Goal: Task Accomplishment & Management: Complete application form

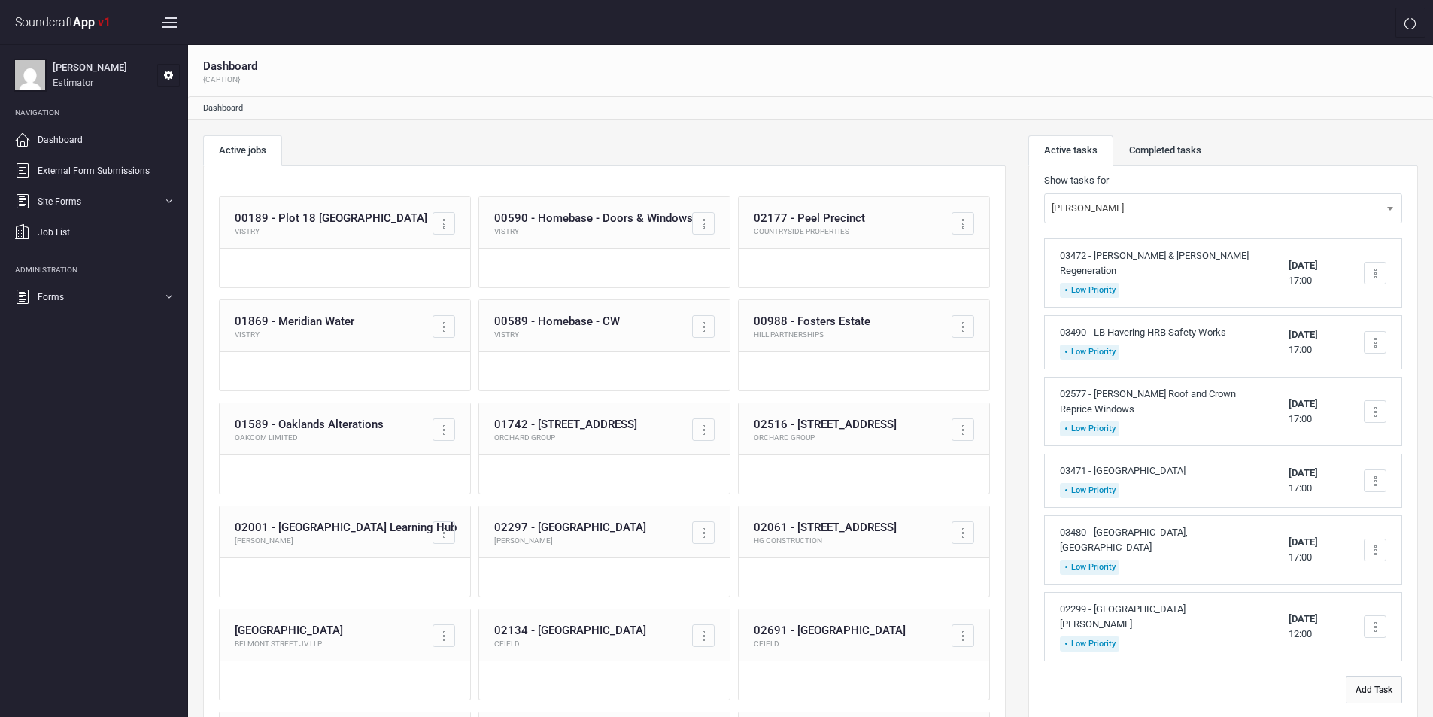
click at [1374, 676] on button "Add Task" at bounding box center [1373, 689] width 56 height 27
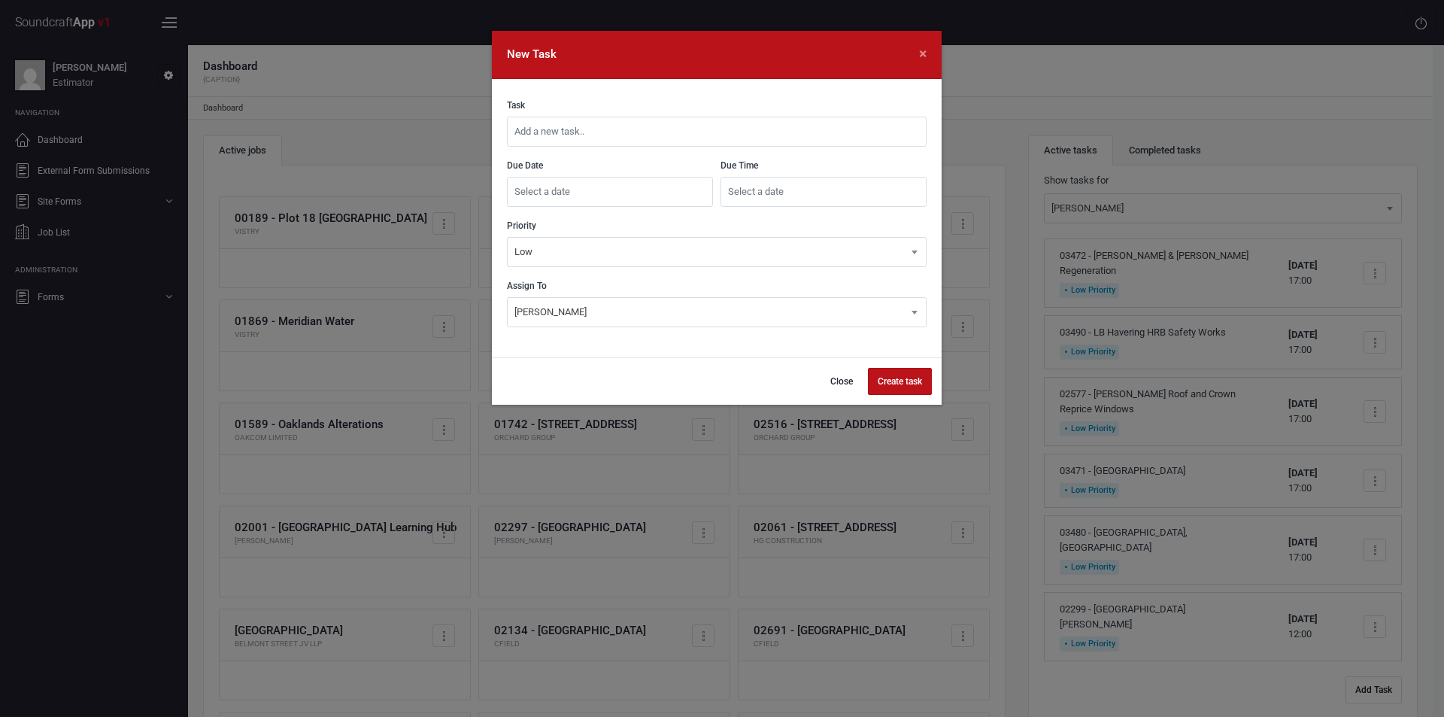
click at [754, 138] on input "text" at bounding box center [717, 132] width 420 height 30
type input "03500 - [GEOGRAPHIC_DATA]"
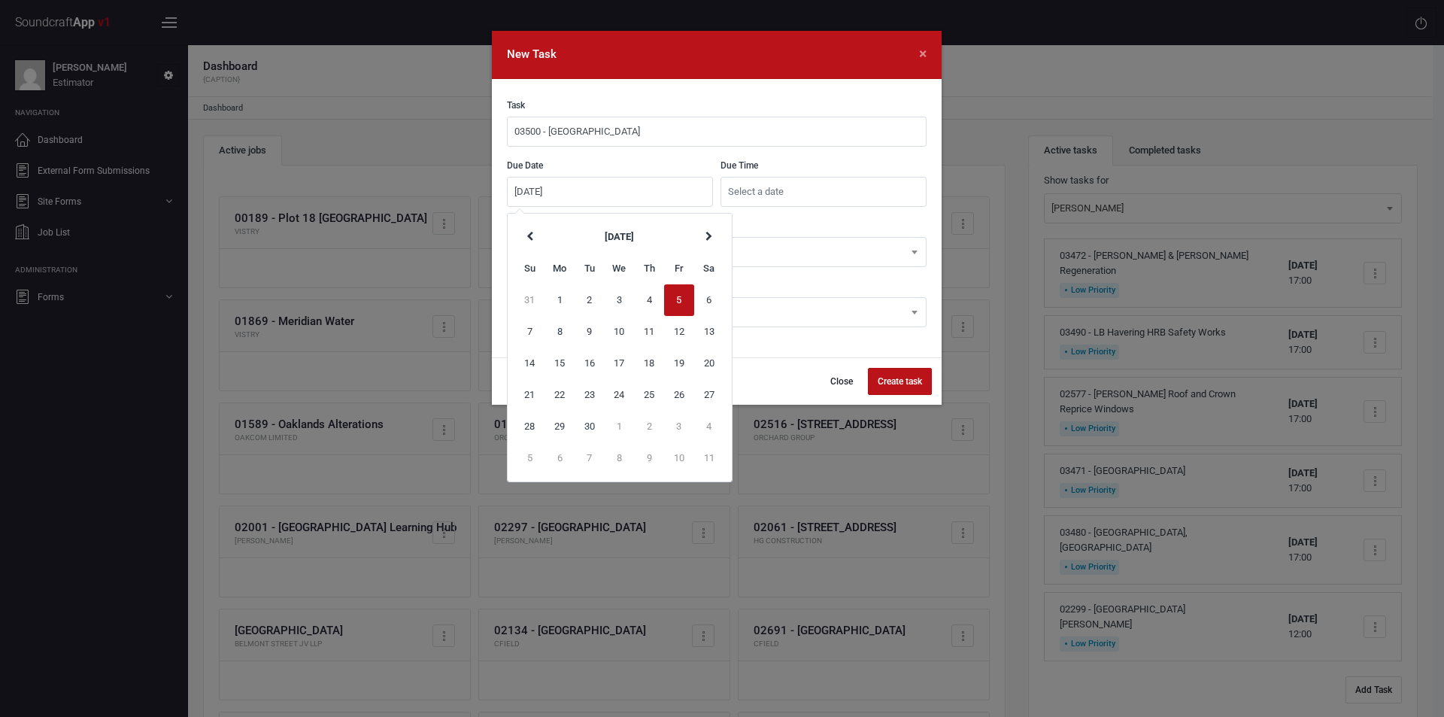
type input "[DATE]"
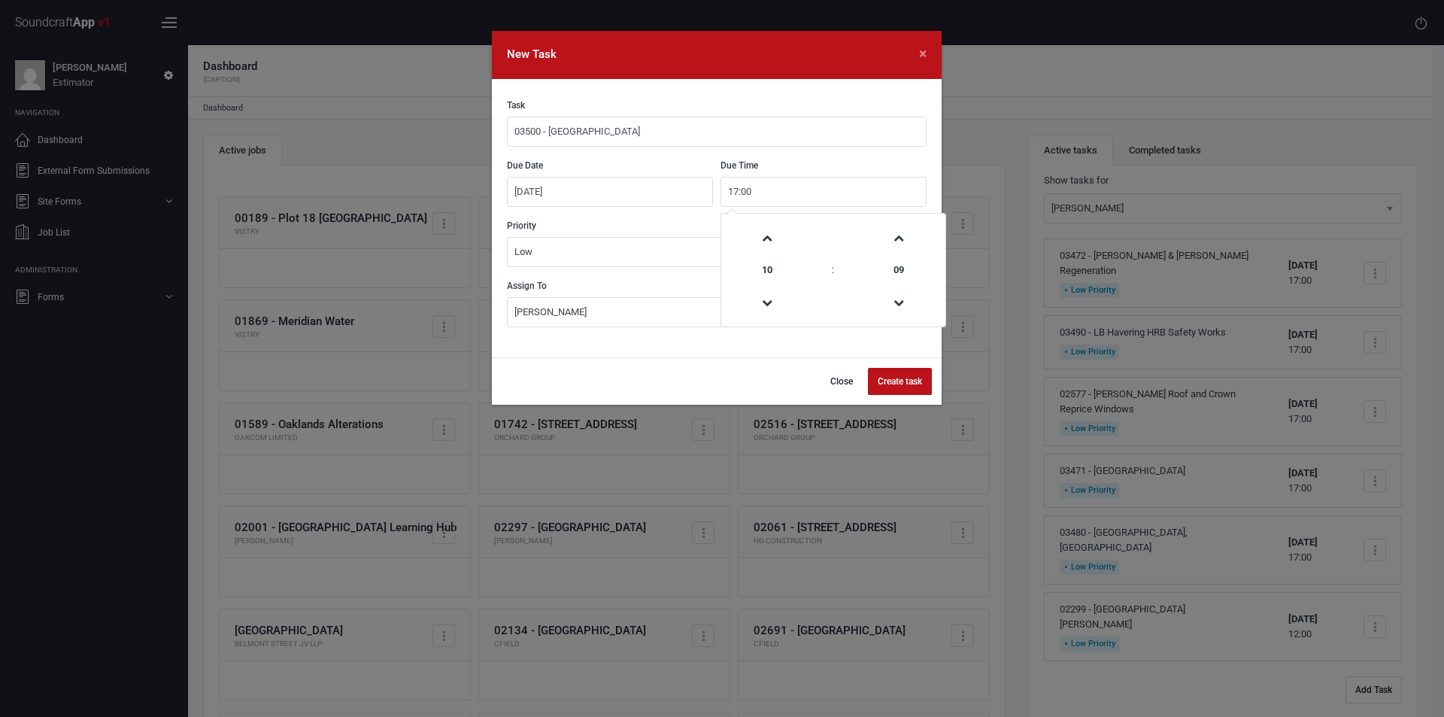
type input "17:00"
click at [908, 383] on button "Create task" at bounding box center [900, 381] width 64 height 27
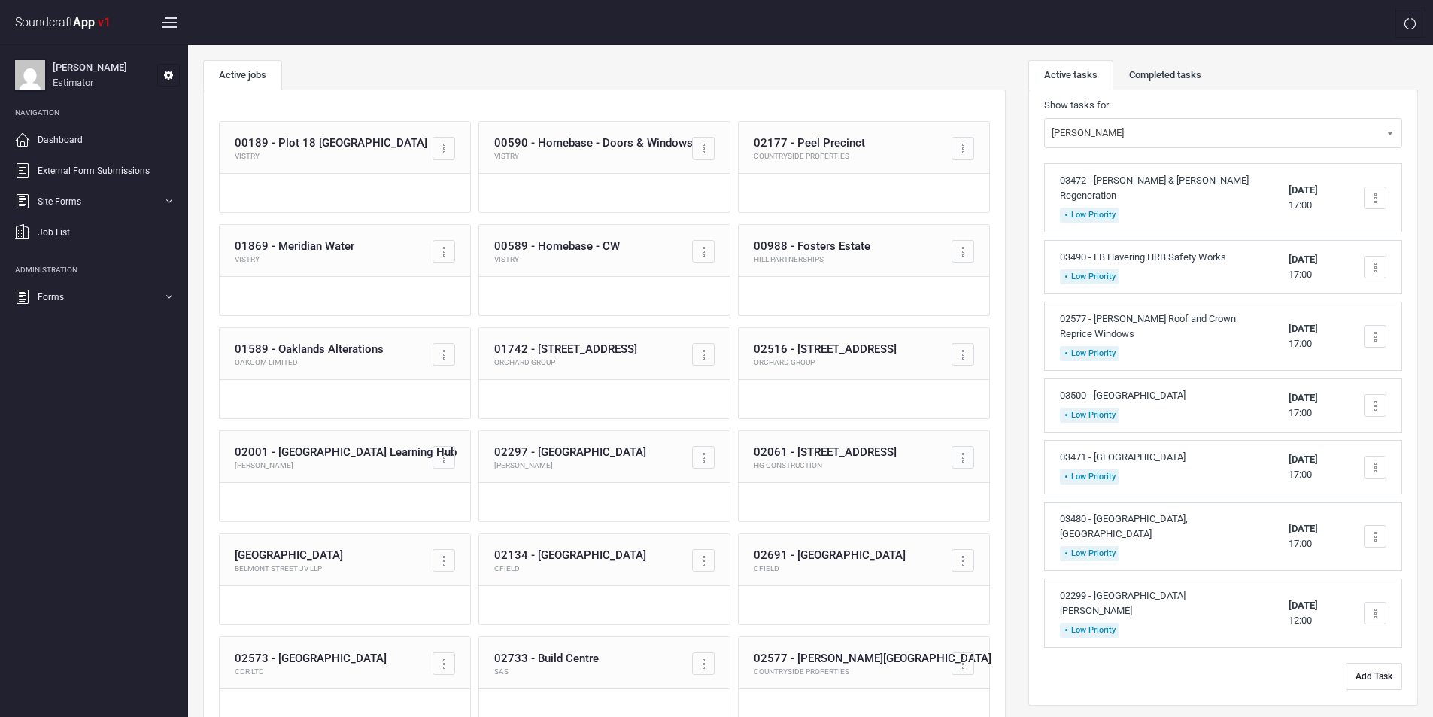
scroll to position [150, 0]
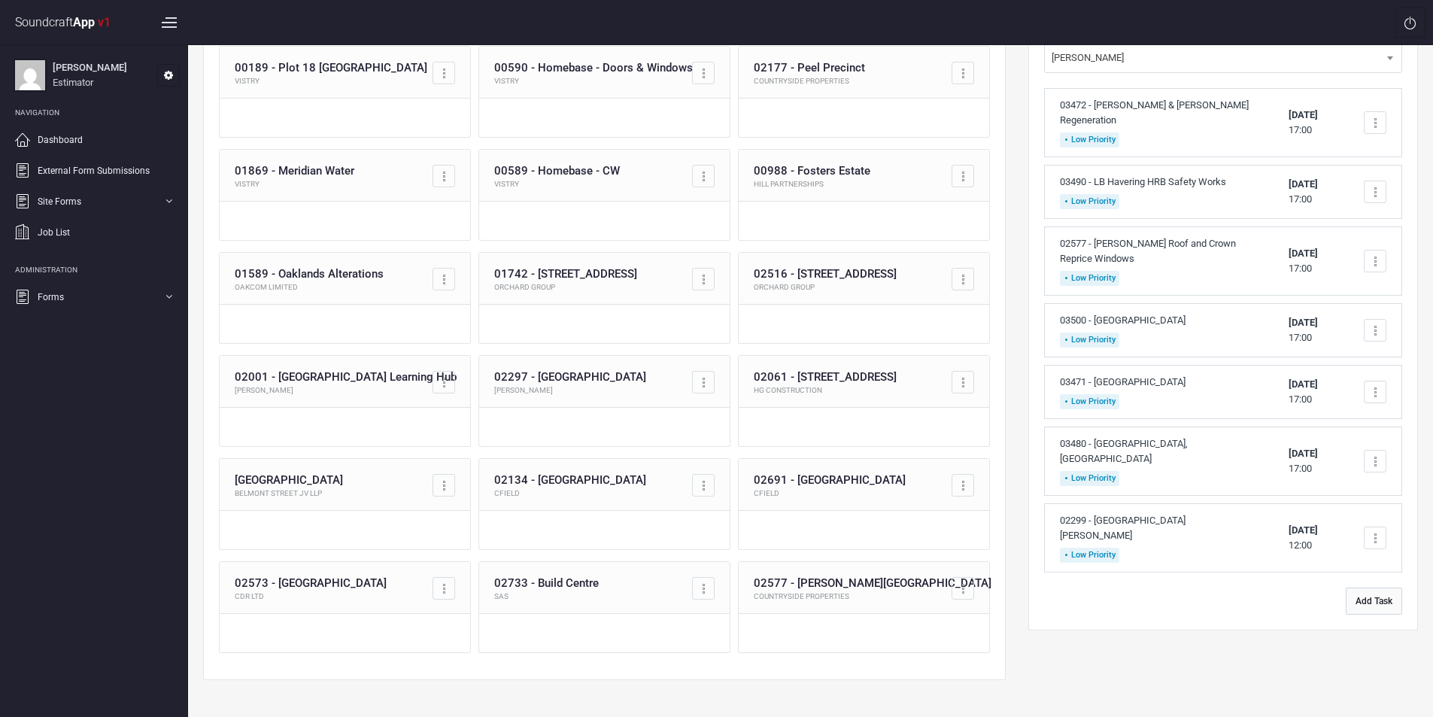
click at [1367, 587] on button "Add Task" at bounding box center [1373, 600] width 56 height 27
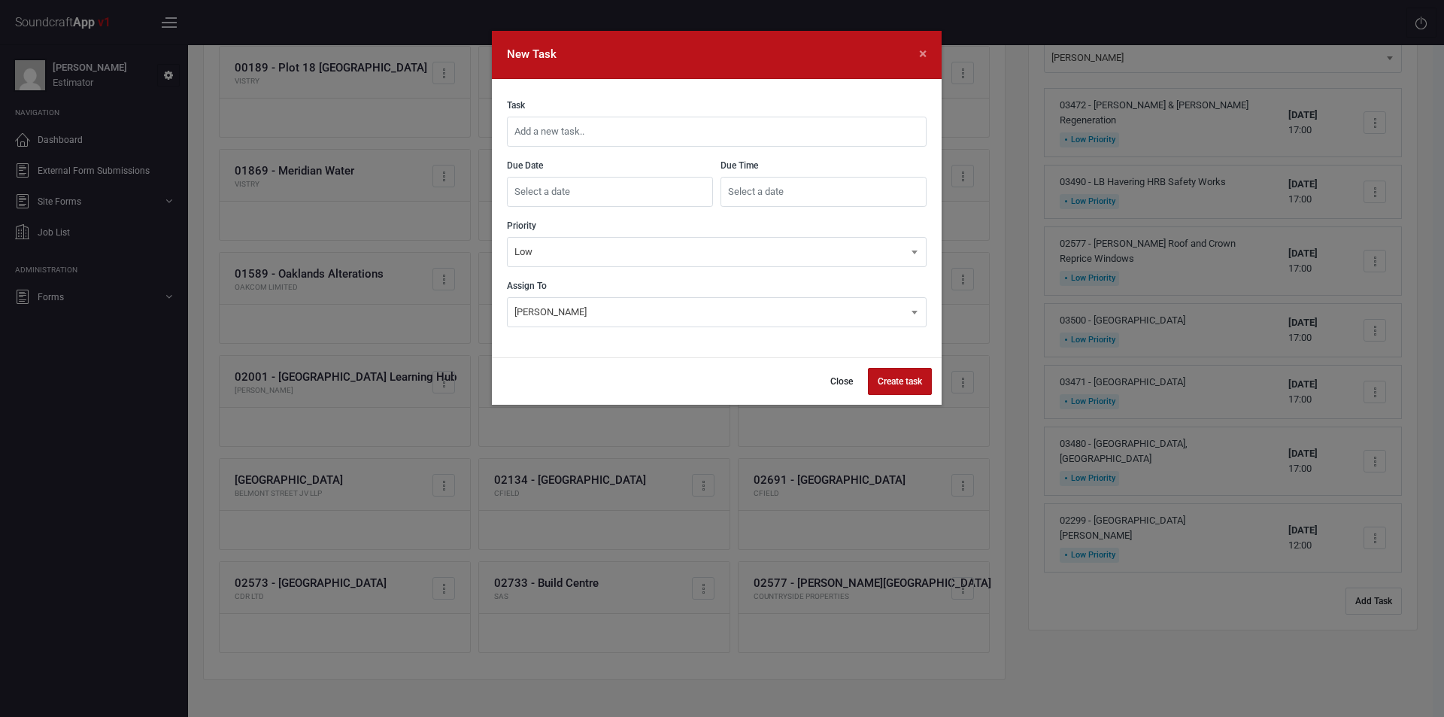
click at [688, 134] on input "text" at bounding box center [717, 132] width 420 height 30
type input "03499 - [GEOGRAPHIC_DATA] Phase 2"
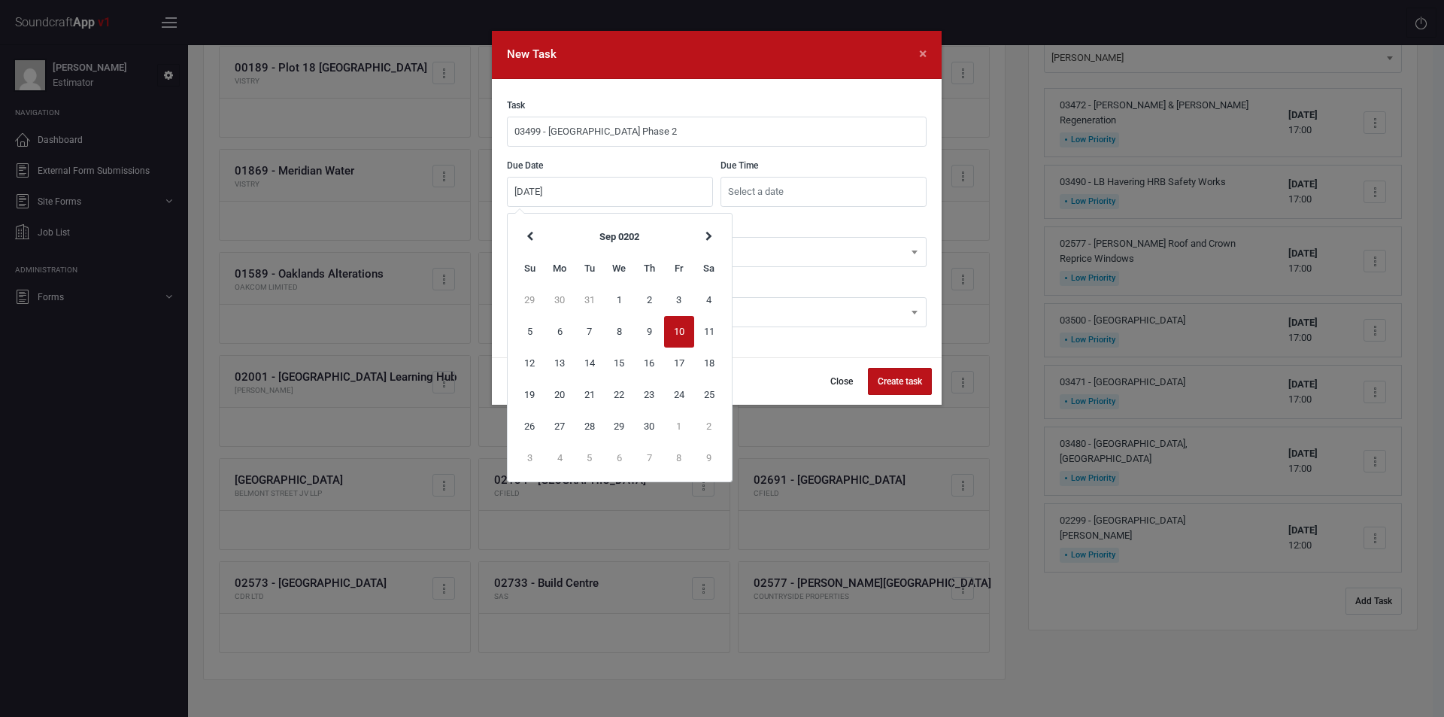
type input "[DATE]"
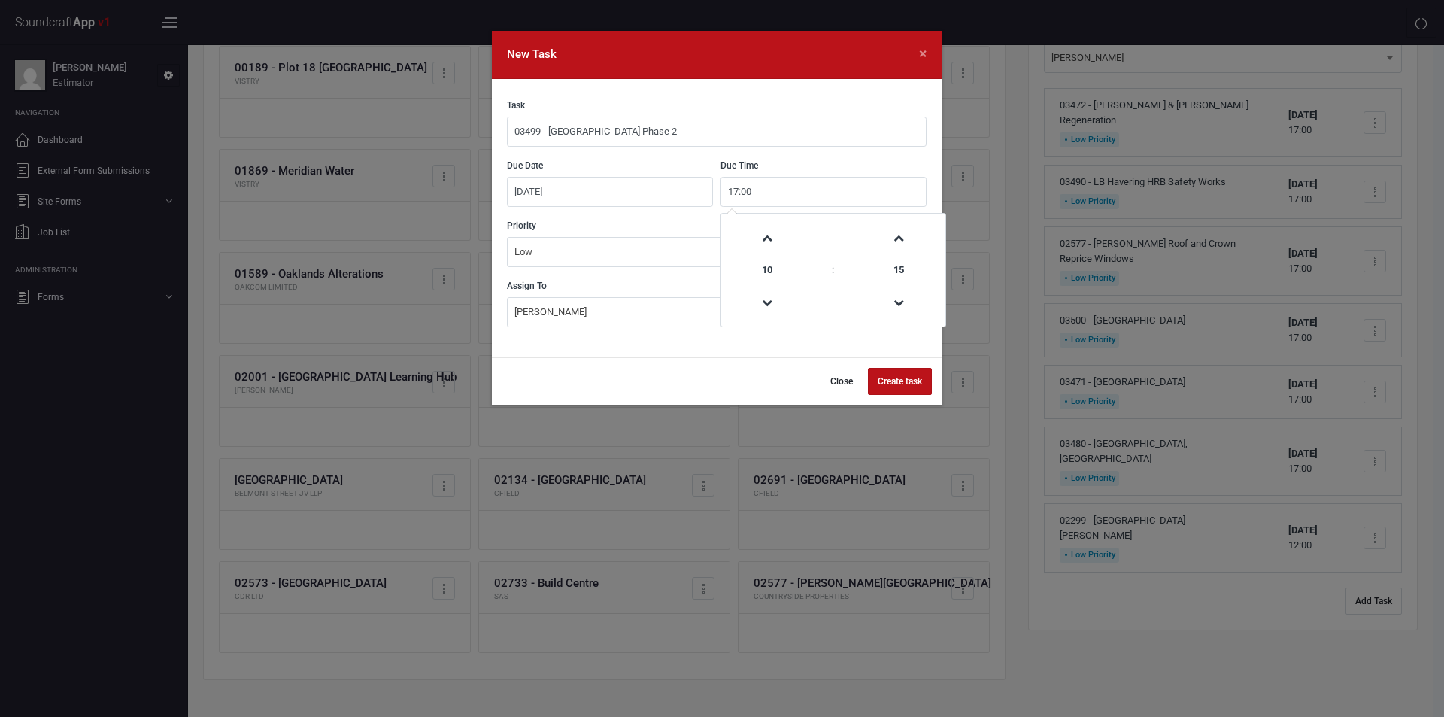
type input "17:00"
click at [908, 384] on button "Create task" at bounding box center [900, 381] width 64 height 27
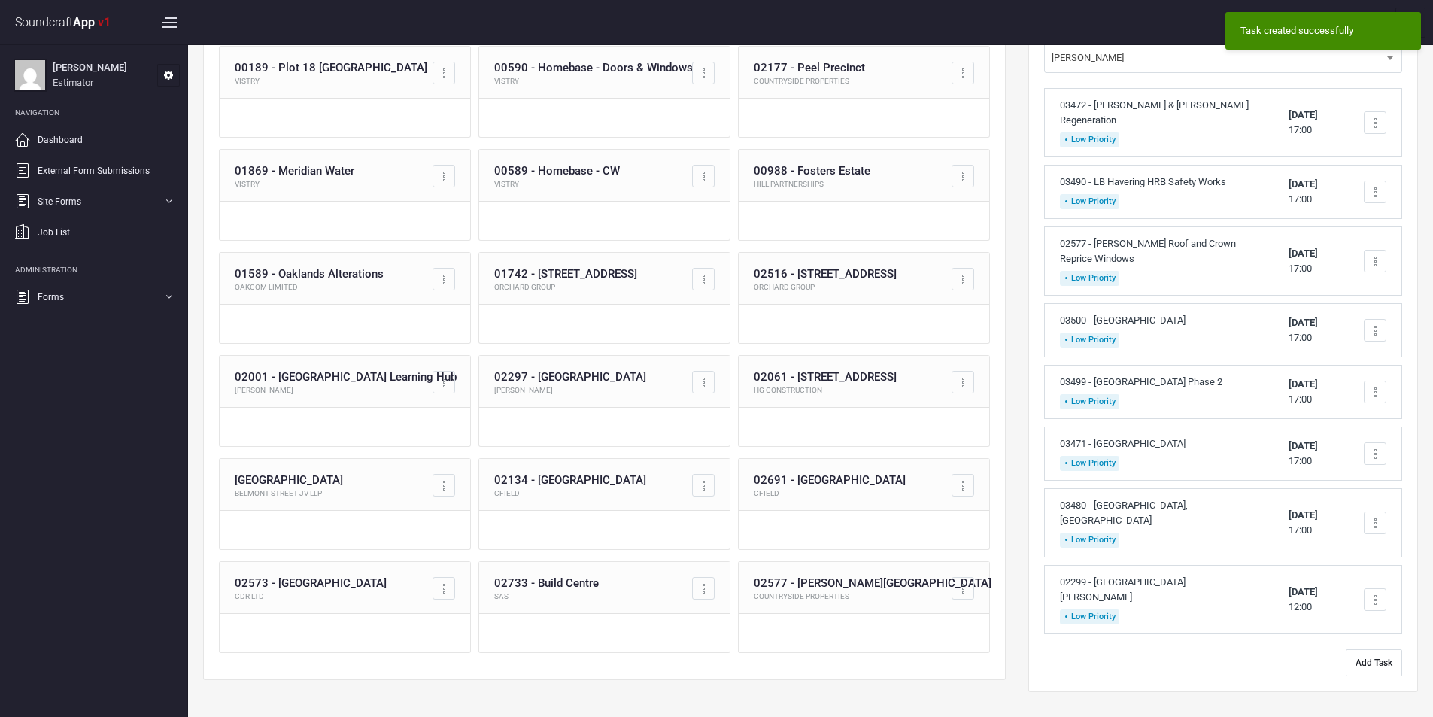
scroll to position [0, 0]
